Goal: Task Accomplishment & Management: Manage account settings

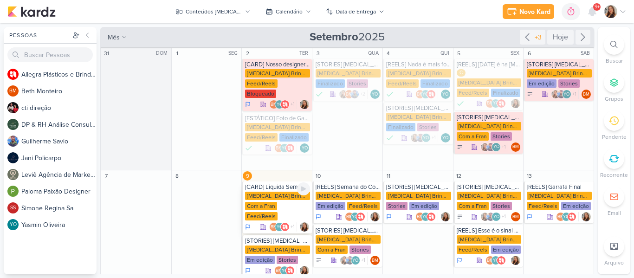
click at [263, 202] on div "Com a Fran" at bounding box center [261, 206] width 32 height 8
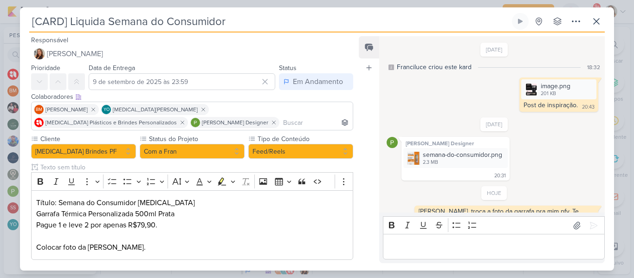
scroll to position [67, 0]
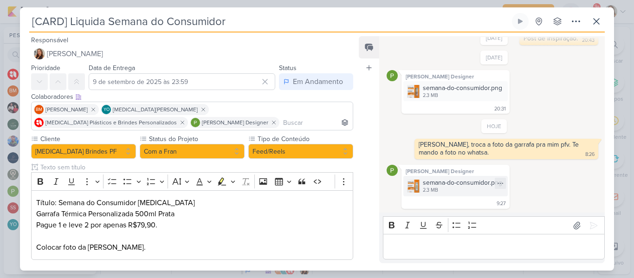
click at [411, 189] on img at bounding box center [413, 186] width 13 height 13
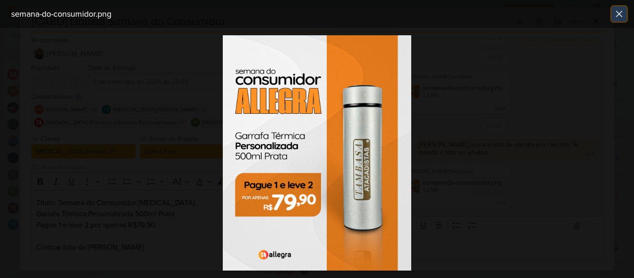
click at [622, 9] on icon at bounding box center [618, 13] width 11 height 11
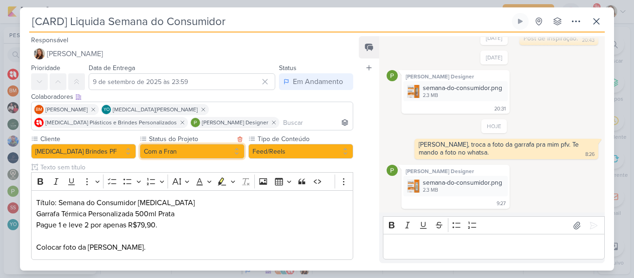
click at [188, 156] on button "Com a Fran" at bounding box center [192, 151] width 105 height 15
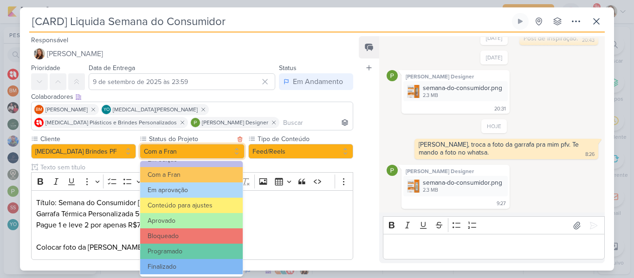
scroll to position [105, 0]
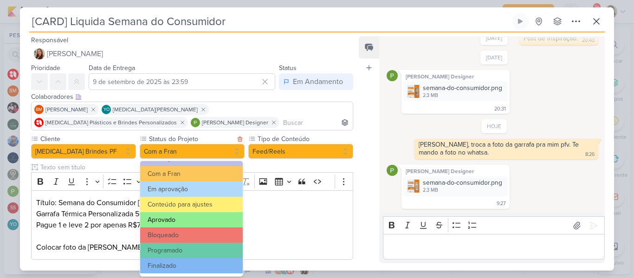
click at [211, 219] on button "Aprovado" at bounding box center [191, 219] width 103 height 15
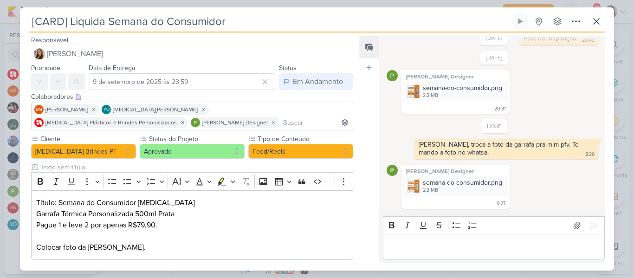
scroll to position [50, 0]
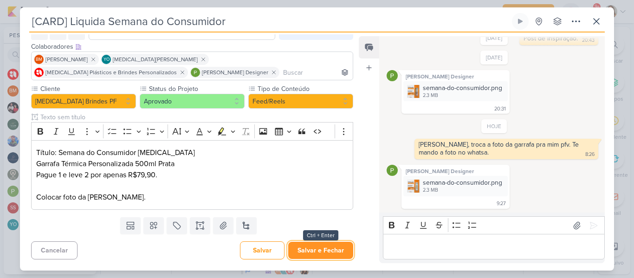
click at [317, 253] on button "Salvar e Fechar" at bounding box center [320, 250] width 65 height 17
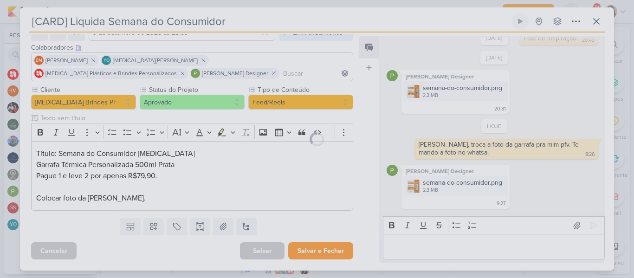
scroll to position [49, 0]
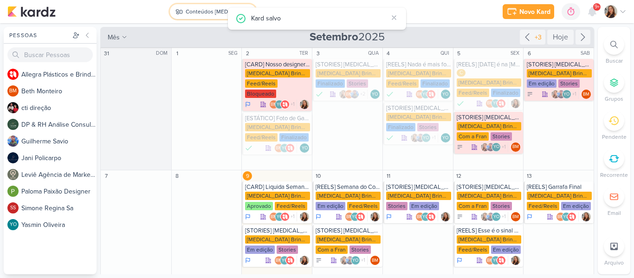
click at [194, 4] on button "Conteúdos [MEDICAL_DATA] Brindes PF" at bounding box center [213, 11] width 86 height 15
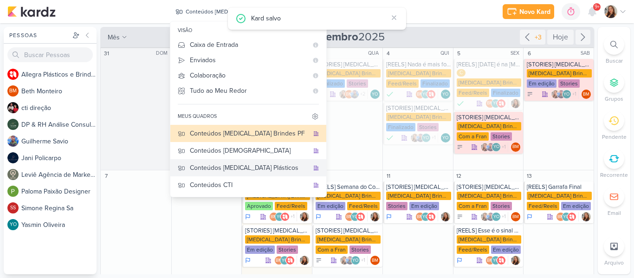
click at [205, 161] on button "Conteúdos [MEDICAL_DATA] Plásticos" at bounding box center [248, 167] width 156 height 17
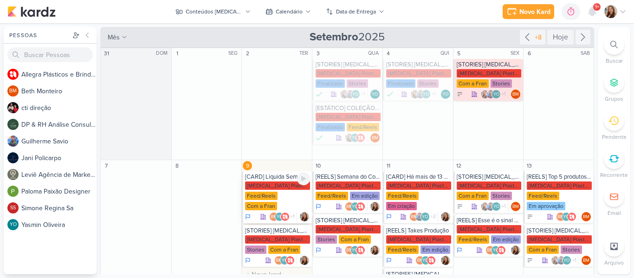
click at [253, 187] on div "[MEDICAL_DATA] Plasticos PJ" at bounding box center [277, 185] width 65 height 8
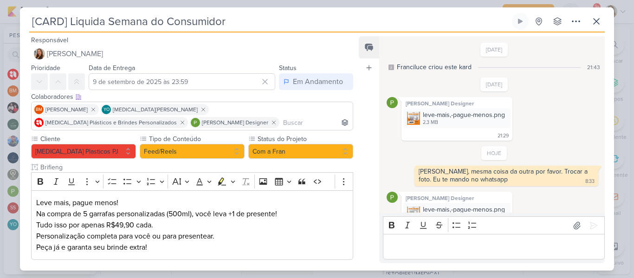
scroll to position [26, 0]
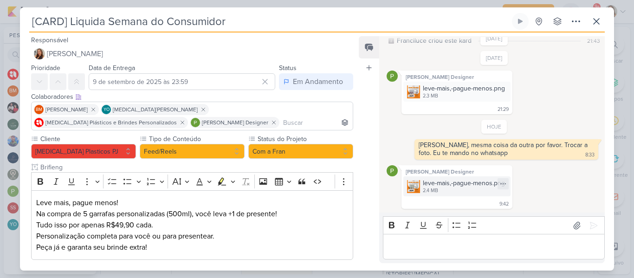
click at [415, 192] on img at bounding box center [413, 186] width 13 height 13
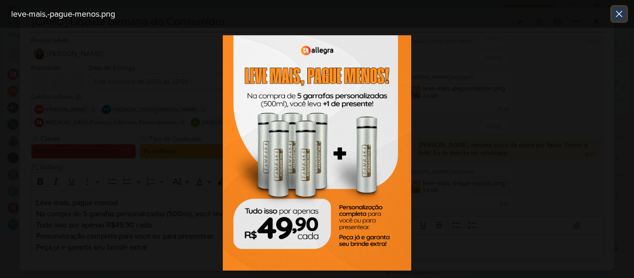
click at [617, 13] on icon at bounding box center [618, 13] width 11 height 11
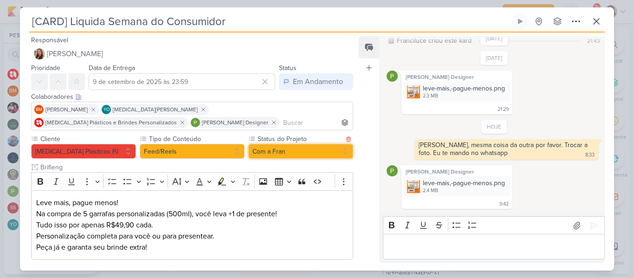
click at [270, 149] on button "Com a Fran" at bounding box center [300, 151] width 105 height 15
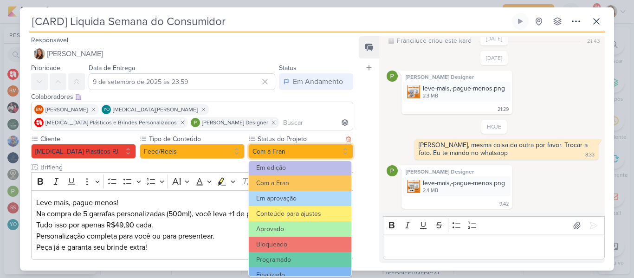
scroll to position [105, 0]
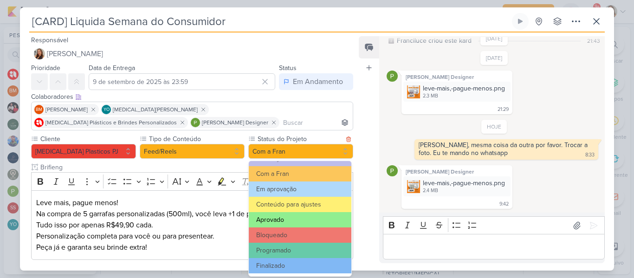
click at [312, 223] on button "Aprovado" at bounding box center [300, 219] width 103 height 15
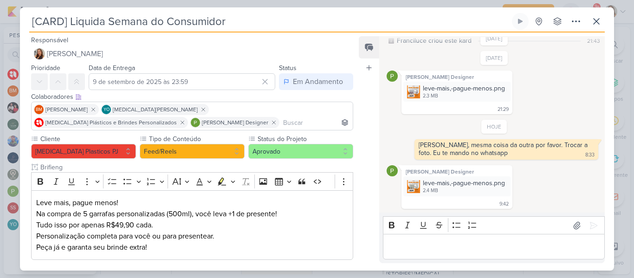
scroll to position [50, 0]
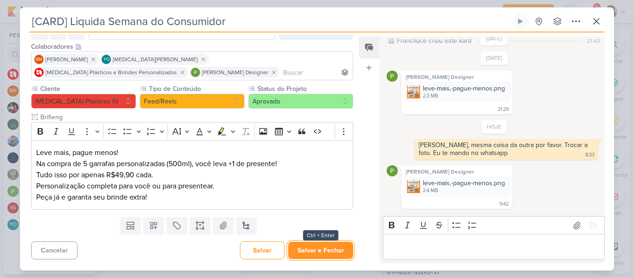
click at [316, 254] on button "Salvar e Fechar" at bounding box center [320, 250] width 65 height 17
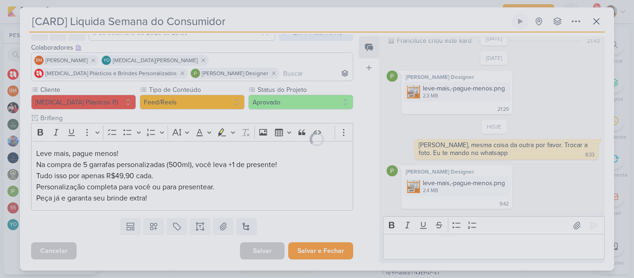
scroll to position [49, 0]
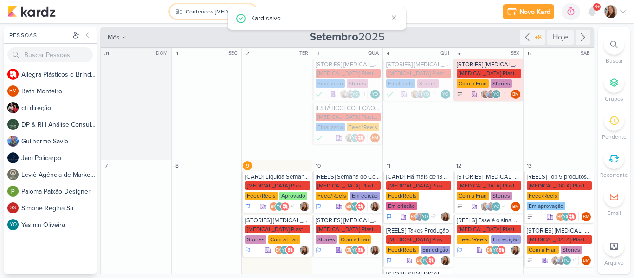
click at [196, 14] on div "Conteúdos [MEDICAL_DATA] Plásticos" at bounding box center [214, 11] width 56 height 8
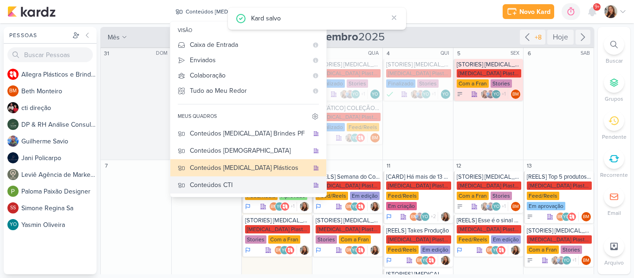
click at [248, 180] on button "Conteúdos CTI" at bounding box center [248, 184] width 156 height 17
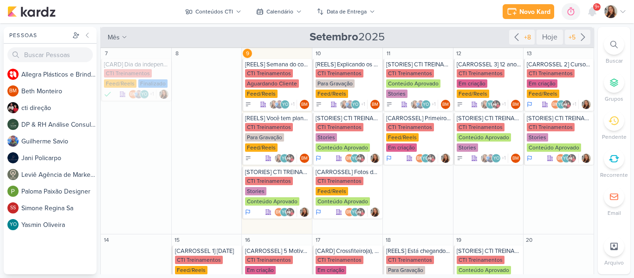
scroll to position [127, 0]
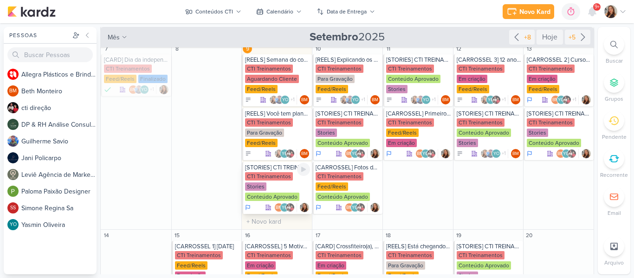
click at [269, 190] on div "CTI Treinamentos Stories Conteúdo Aprovado" at bounding box center [277, 187] width 65 height 30
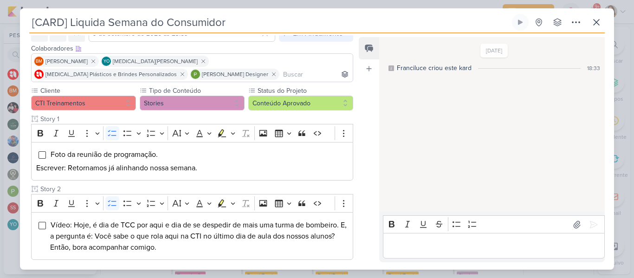
type input "[STORIES] CTI TREINAMENTOS"
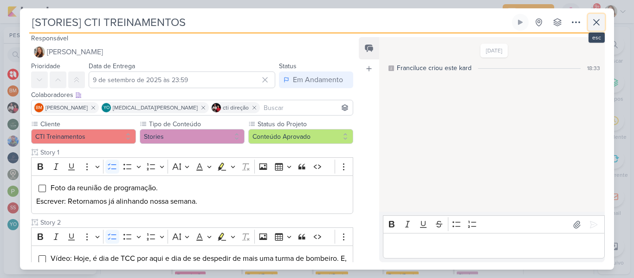
click at [592, 23] on icon at bounding box center [596, 22] width 11 height 11
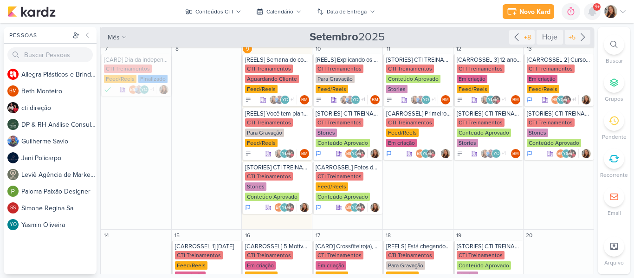
click at [593, 16] on icon at bounding box center [591, 11] width 7 height 8
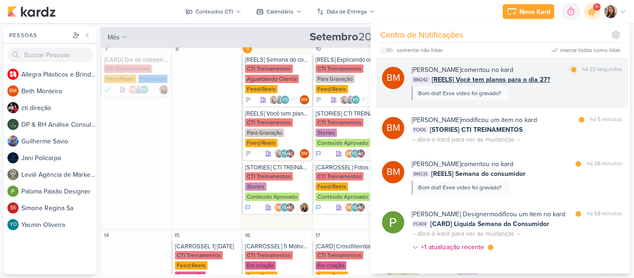
click at [478, 71] on div "[PERSON_NAME] comentou no kard" at bounding box center [463, 70] width 102 height 10
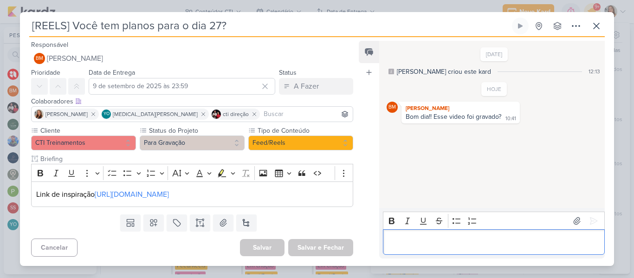
click at [414, 247] on p "Editor editing area: main" at bounding box center [493, 242] width 212 height 11
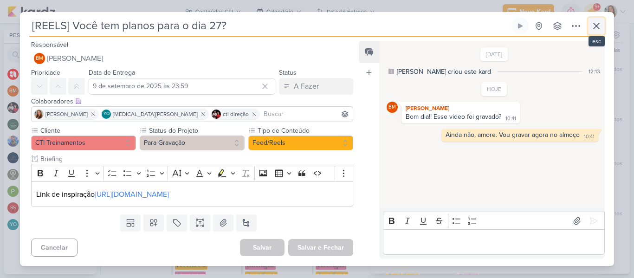
click at [594, 29] on icon at bounding box center [596, 25] width 11 height 11
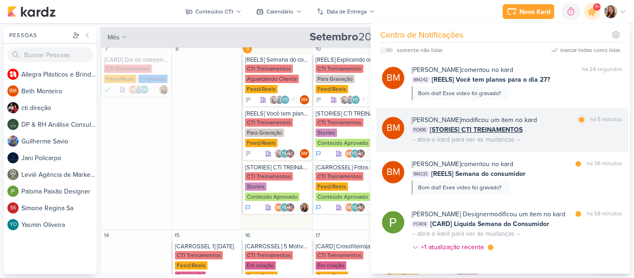
click at [543, 130] on div "FC436 [STORIES] CTI TREINAMENTOS" at bounding box center [517, 130] width 211 height 10
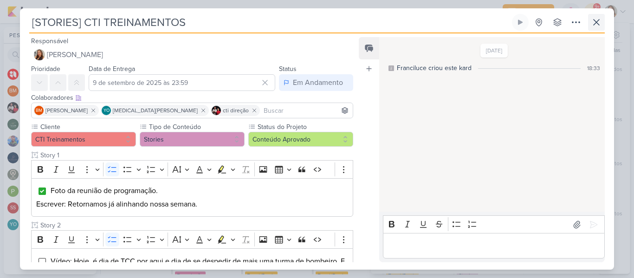
drag, startPoint x: 595, startPoint y: 32, endPoint x: 597, endPoint y: 24, distance: 8.0
click at [597, 24] on div "[STORIES] CTI TREINAMENTOS Criado por mim nenhum grupo disponível" at bounding box center [316, 23] width 575 height 19
click at [597, 24] on icon at bounding box center [596, 22] width 11 height 11
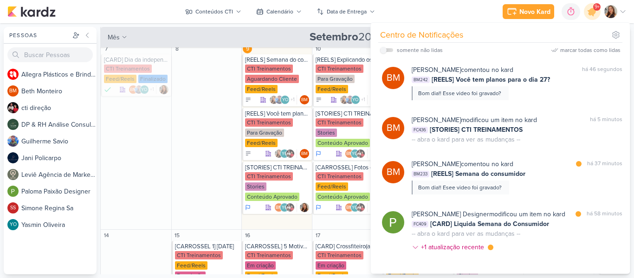
click at [445, 19] on div "Novo Kard Ctrl + k 0h0m Sessão desligada... Hoje 0h0m Semana 0h0m Mês 0h0m" at bounding box center [316, 11] width 619 height 23
